Goal: Transaction & Acquisition: Download file/media

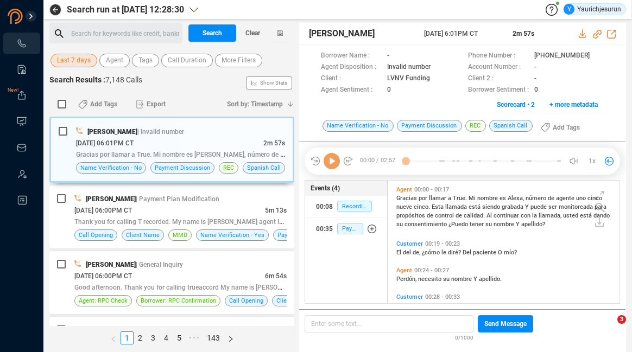
scroll to position [121, 226]
click at [83, 64] on span "Last 7 days" at bounding box center [74, 61] width 34 height 14
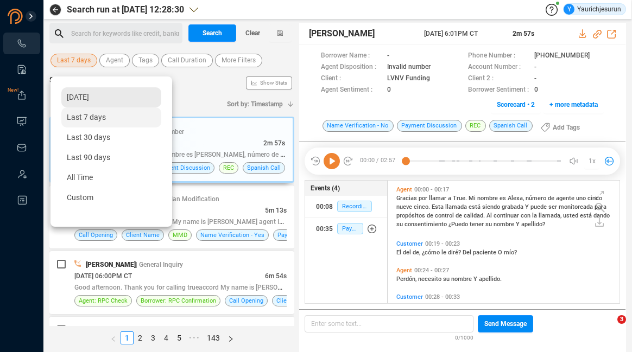
click at [79, 97] on span "[DATE]" at bounding box center [78, 97] width 22 height 9
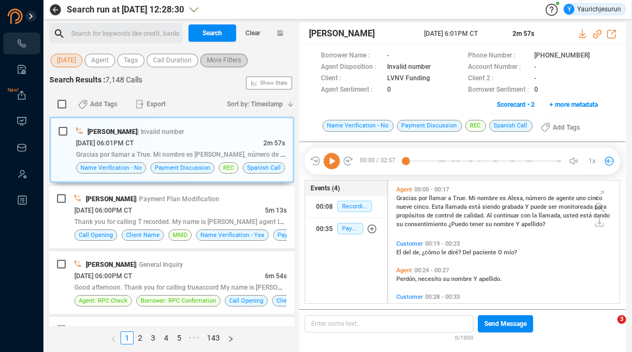
click at [238, 58] on span "More Filters" at bounding box center [224, 61] width 34 height 14
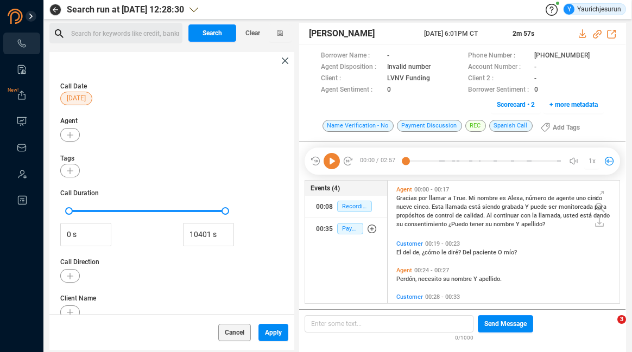
scroll to position [201, 0]
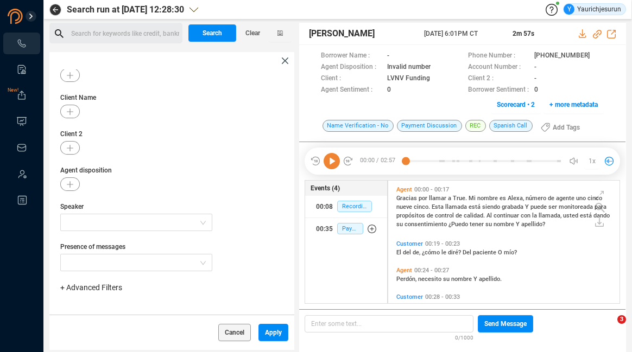
click at [93, 286] on span "+ Advanced Filters" at bounding box center [91, 287] width 62 height 9
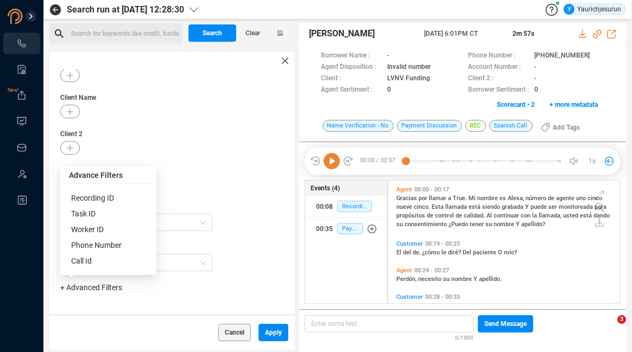
click at [111, 248] on span "Phone Number" at bounding box center [96, 245] width 50 height 9
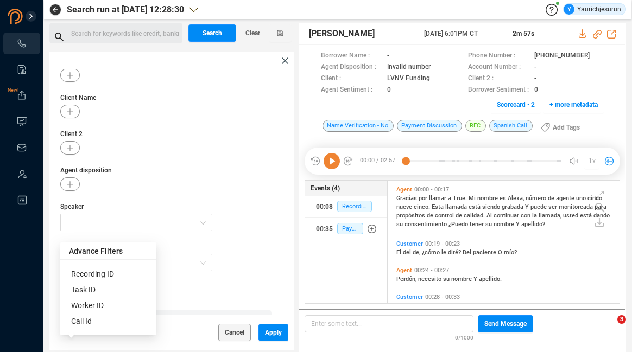
scroll to position [252, 0]
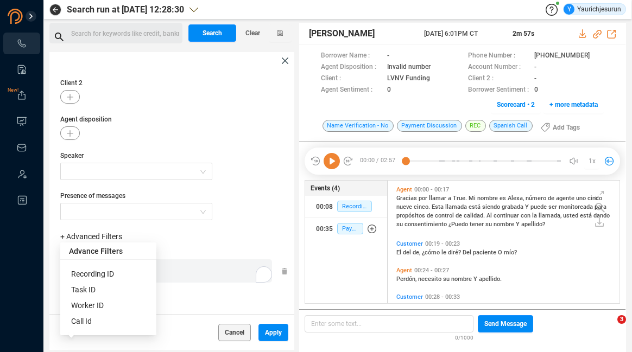
click at [165, 288] on div "Phone Number Enter a comma separated list ﻿" at bounding box center [174, 271] width 228 height 46
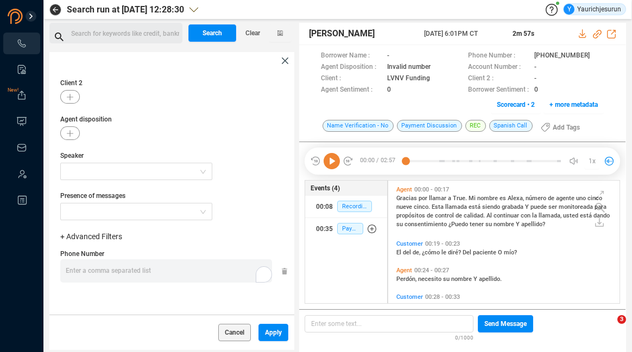
click at [185, 278] on div "Enter a comma separated list ﻿" at bounding box center [169, 270] width 206 height 23
click at [275, 330] on span "Apply" at bounding box center [273, 332] width 17 height 17
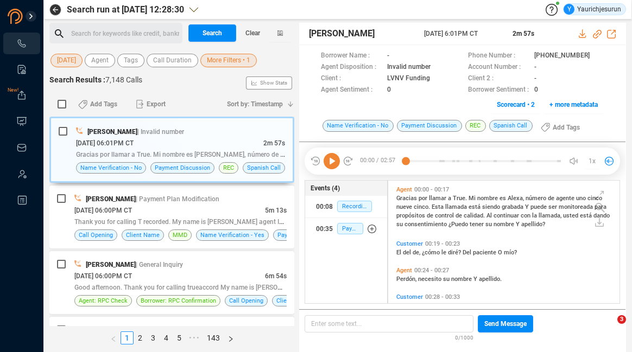
scroll to position [0, 0]
click at [217, 31] on span "Search" at bounding box center [212, 32] width 20 height 17
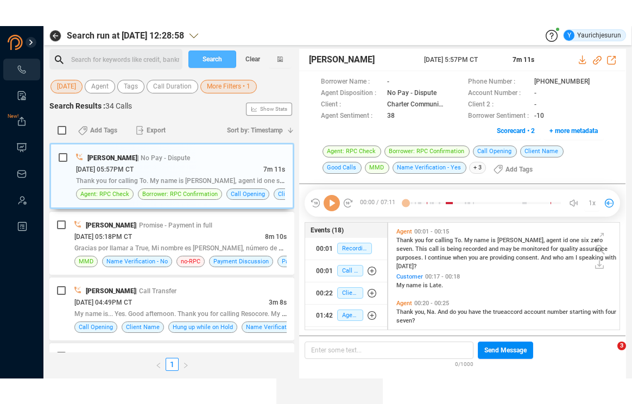
scroll to position [105, 226]
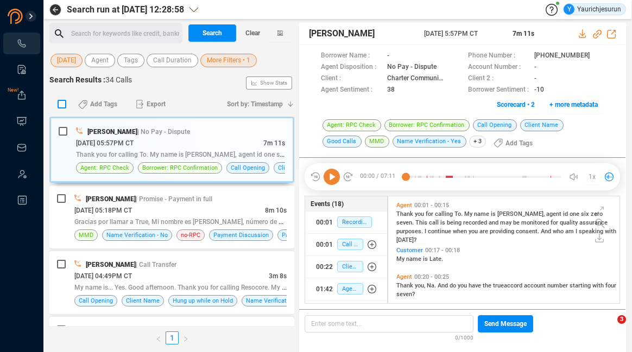
click at [59, 105] on input "checkbox" at bounding box center [62, 104] width 9 height 9
checkbox input "true"
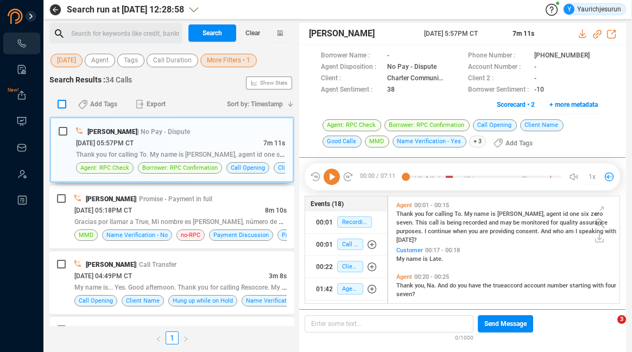
checkbox input "true"
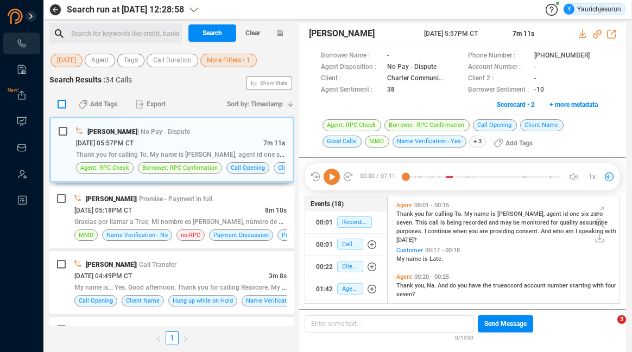
checkbox input "true"
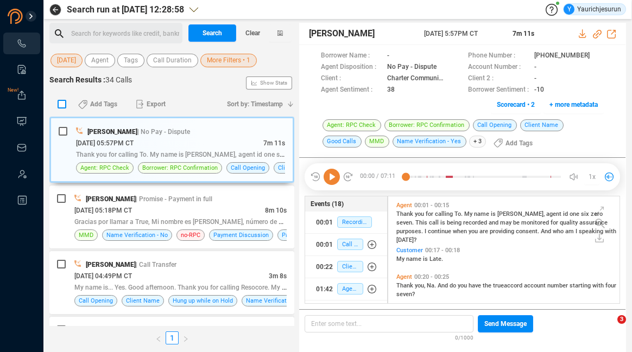
checkbox input "true"
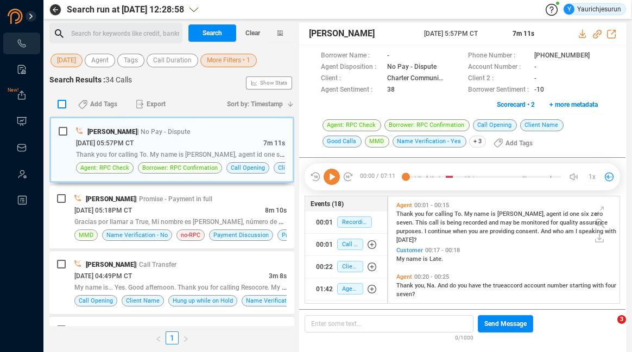
checkbox input "true"
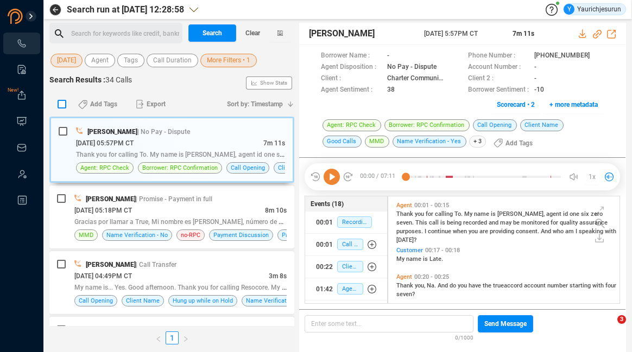
checkbox input "true"
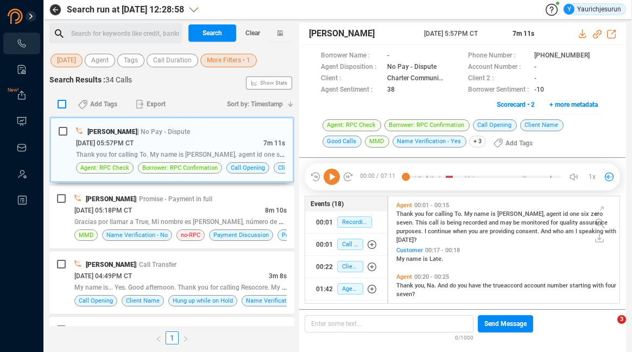
checkbox input "true"
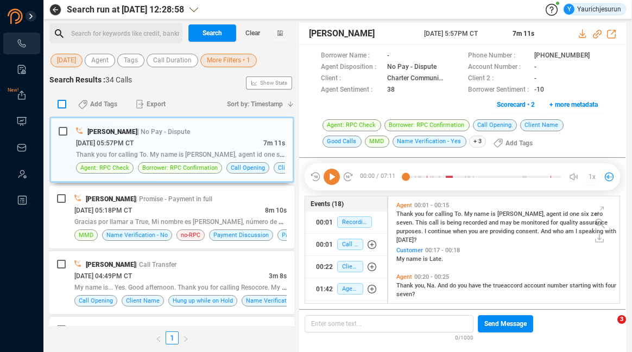
checkbox input "true"
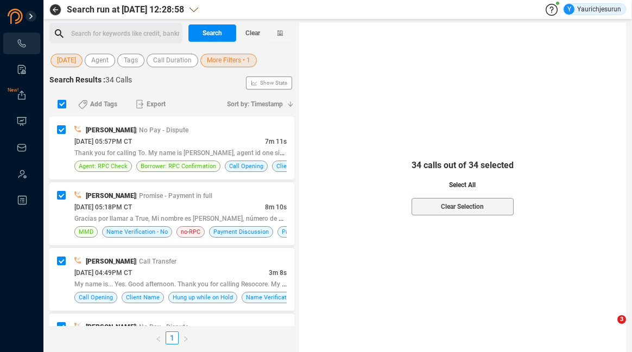
click at [467, 184] on span "Select All" at bounding box center [462, 184] width 27 height 17
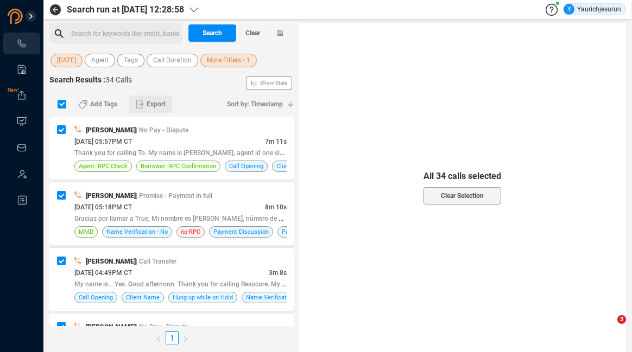
click at [148, 106] on span "Export" at bounding box center [156, 104] width 19 height 17
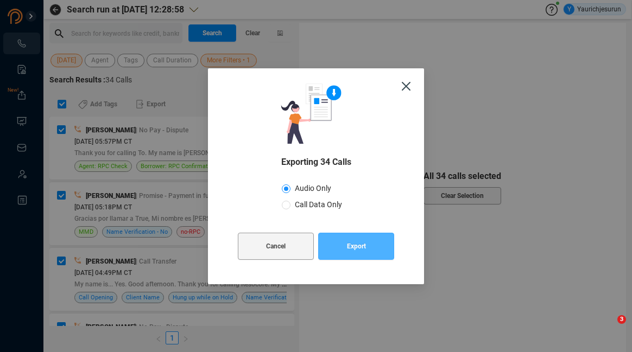
click at [354, 247] on span "Export" at bounding box center [356, 246] width 19 height 27
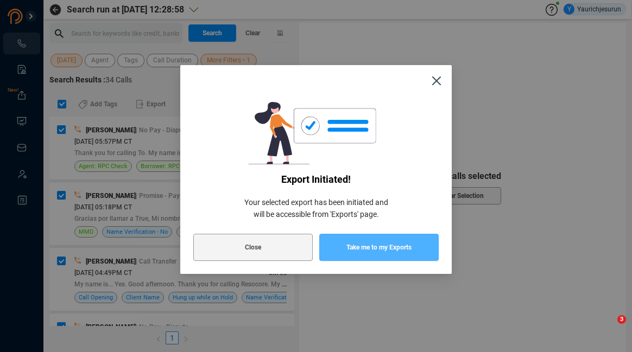
click at [354, 247] on span "Take me to my Exports" at bounding box center [378, 247] width 65 height 27
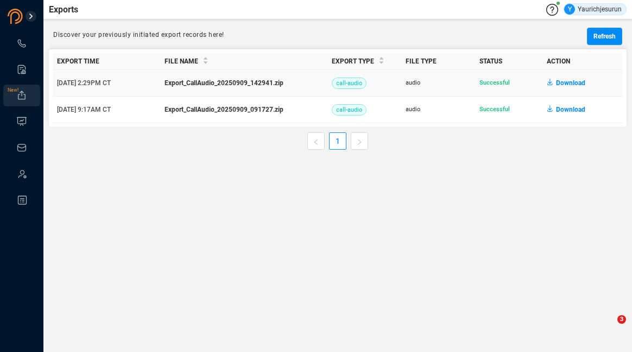
click at [567, 84] on span "Download" at bounding box center [570, 82] width 29 height 17
